Goal: Navigation & Orientation: Find specific page/section

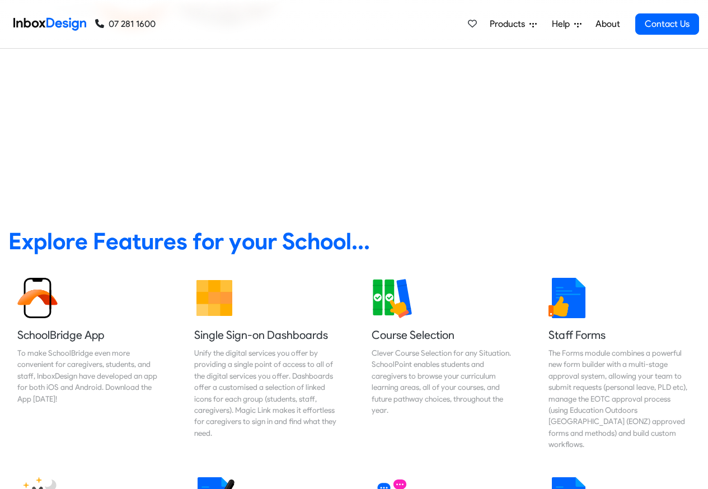
scroll to position [403, 0]
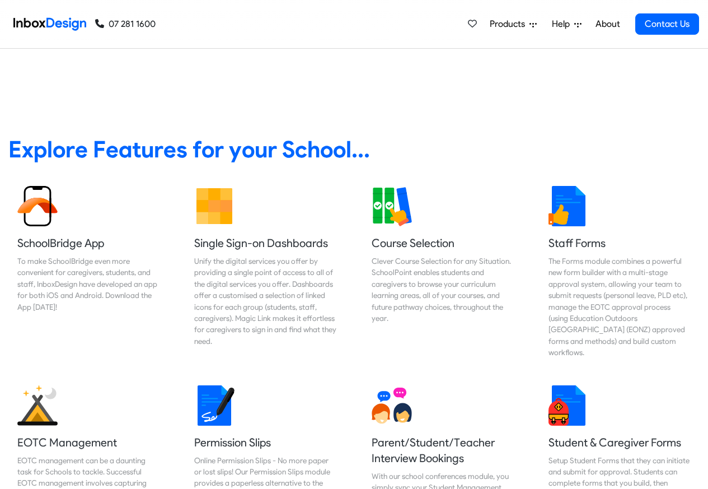
click at [608, 25] on link "About" at bounding box center [607, 24] width 31 height 22
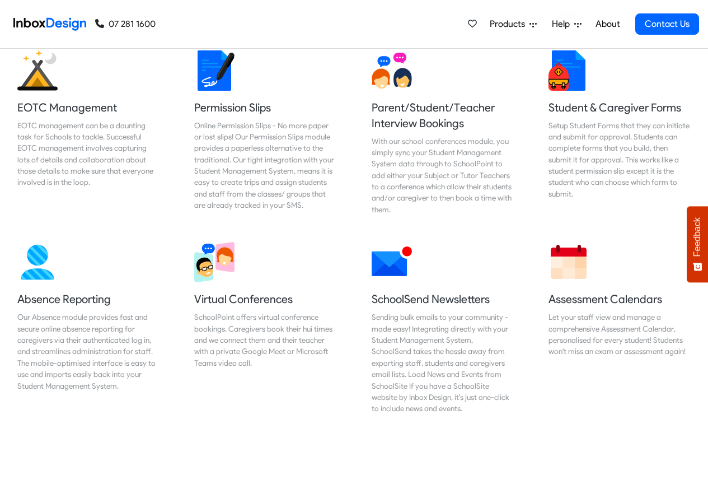
scroll to position [739, 0]
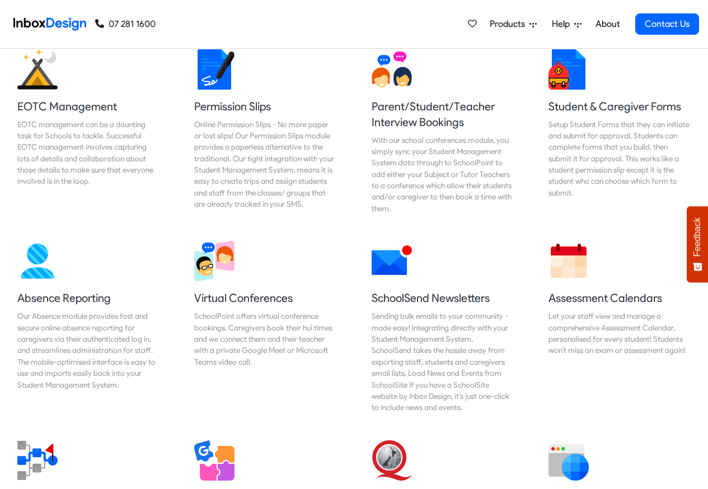
click at [607, 24] on link "About" at bounding box center [607, 24] width 31 height 22
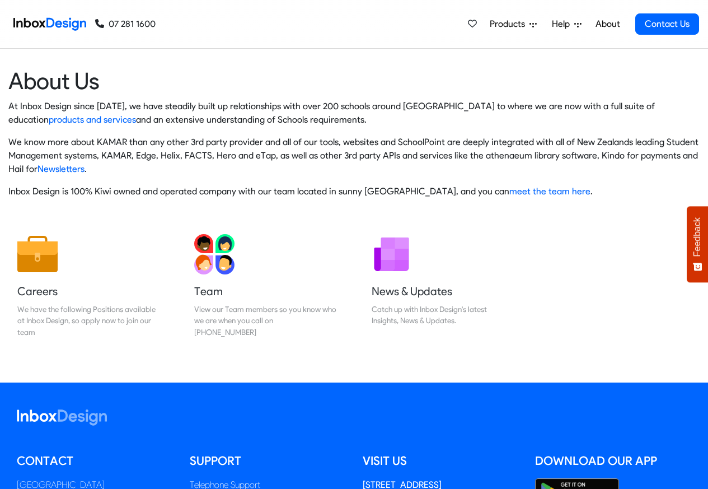
click at [54, 23] on img at bounding box center [49, 24] width 73 height 22
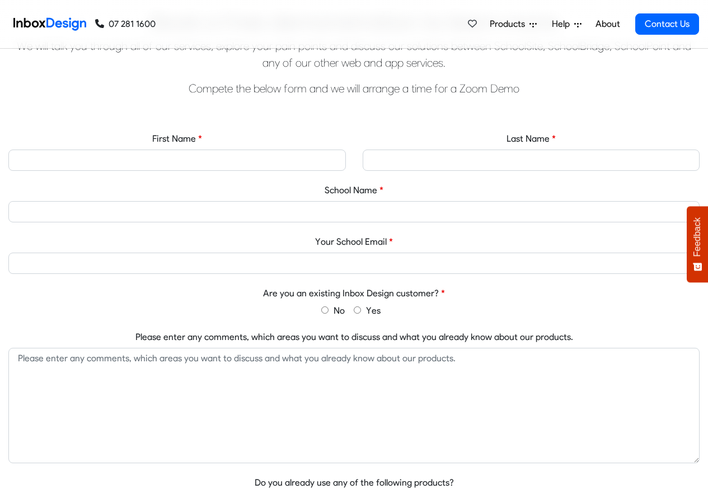
scroll to position [403, 0]
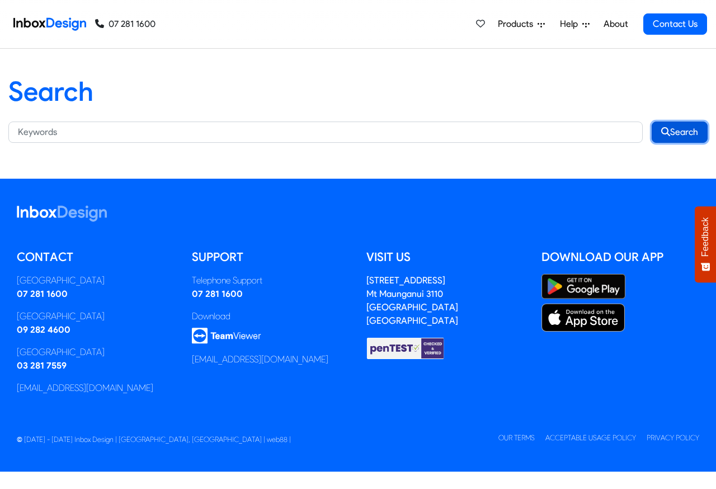
click at [695, 132] on button "Search" at bounding box center [680, 131] width 56 height 21
